Goal: Task Accomplishment & Management: Use online tool/utility

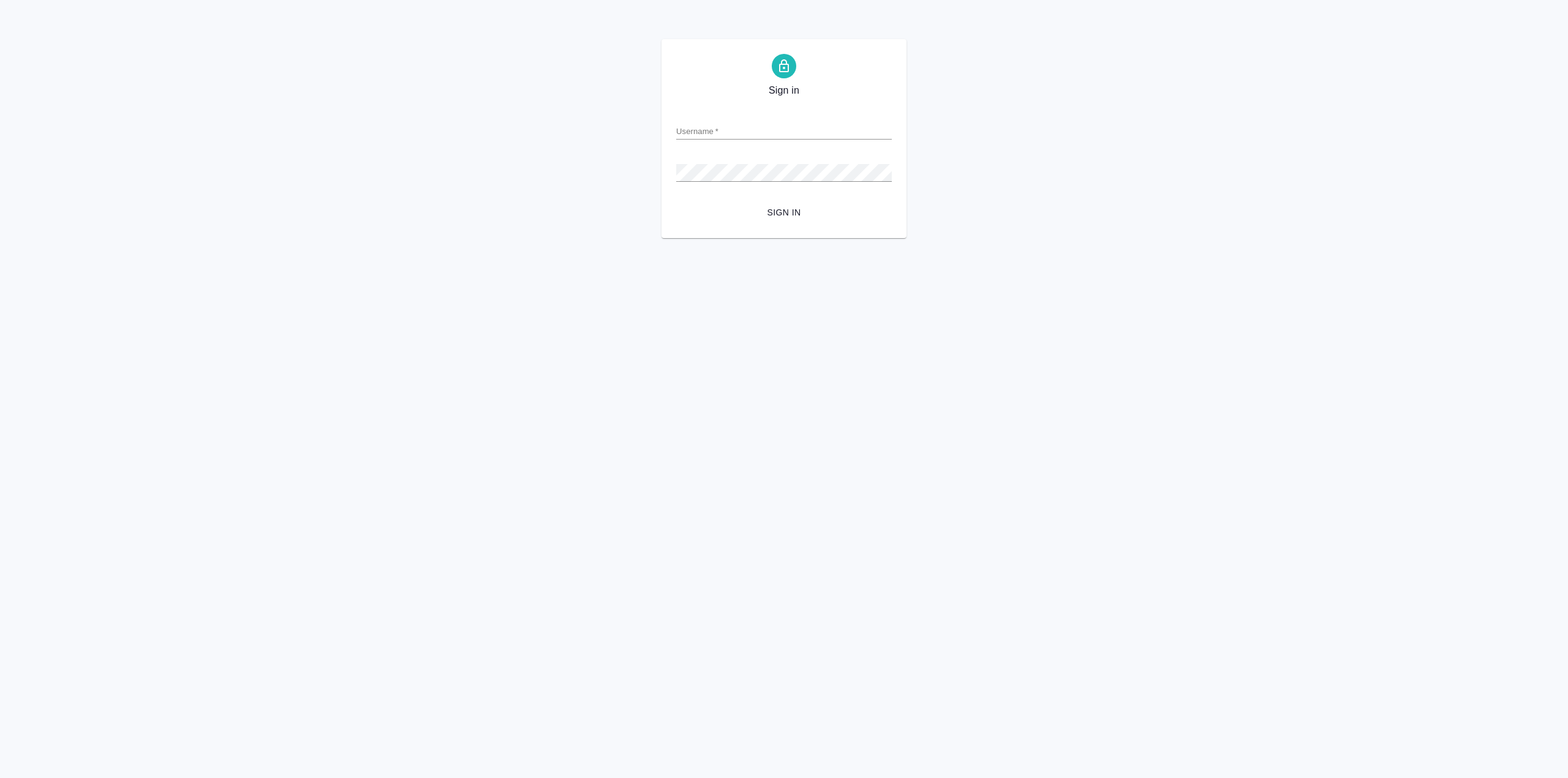
click at [759, 125] on input "Username   *" at bounding box center [784, 131] width 215 height 18
drag, startPoint x: 1431, startPoint y: 270, endPoint x: 1350, endPoint y: 256, distance: 82.2
click at [1431, 238] on html "Sign in Username   * Password   * urlPath   * /Work/678e4307215f1e441bcacf68 Si…" at bounding box center [784, 119] width 1568 height 238
click at [736, 135] on input "Username   *" at bounding box center [784, 131] width 215 height 18
paste input "[PERSON_NAME][EMAIL_ADDRESS][DOMAIN_NAME]"
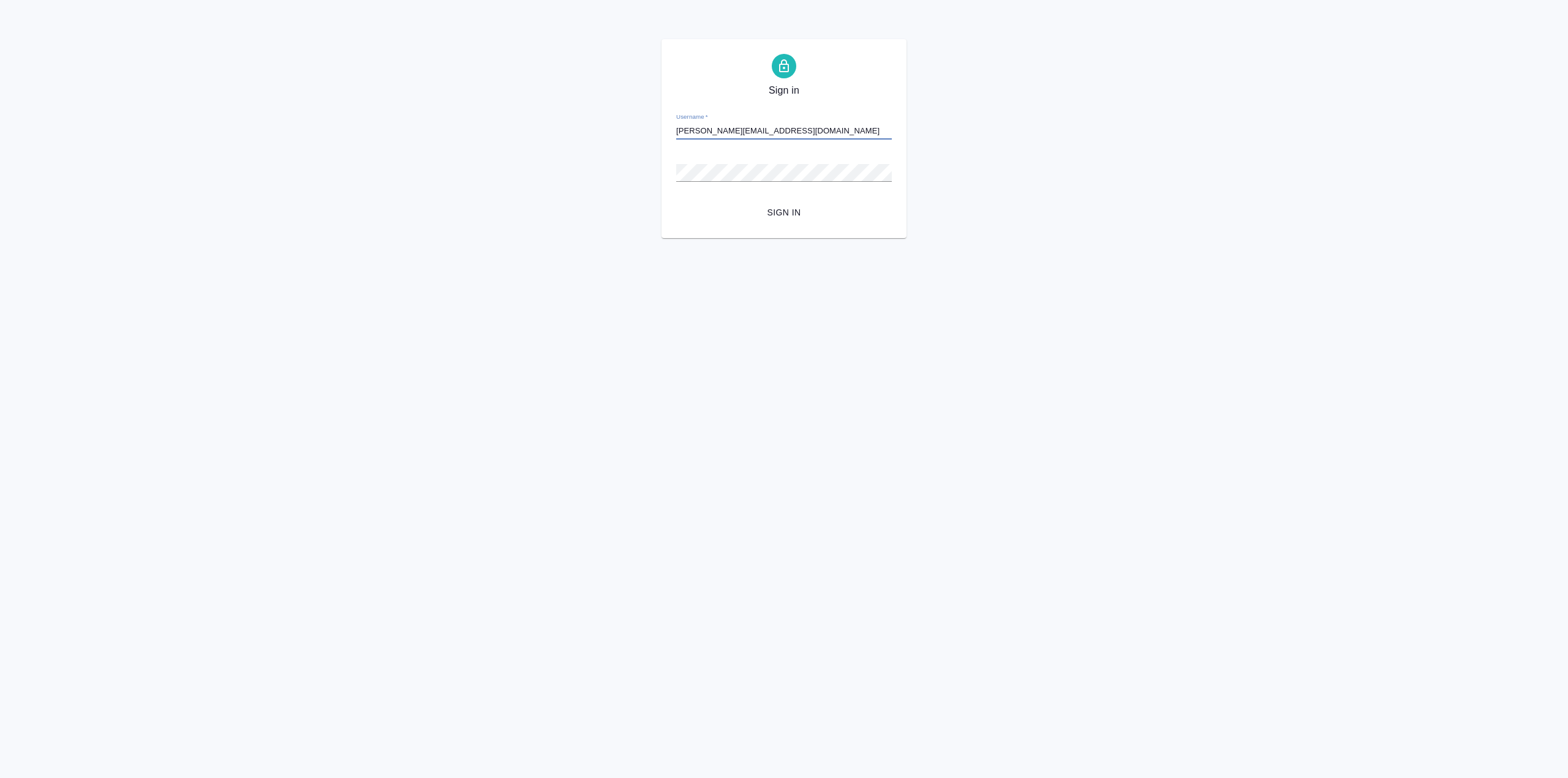
type input "[PERSON_NAME][EMAIL_ADDRESS][DOMAIN_NAME]"
click at [771, 215] on span "Sign in" at bounding box center [784, 212] width 196 height 15
